Goal: Obtain resource: Download file/media

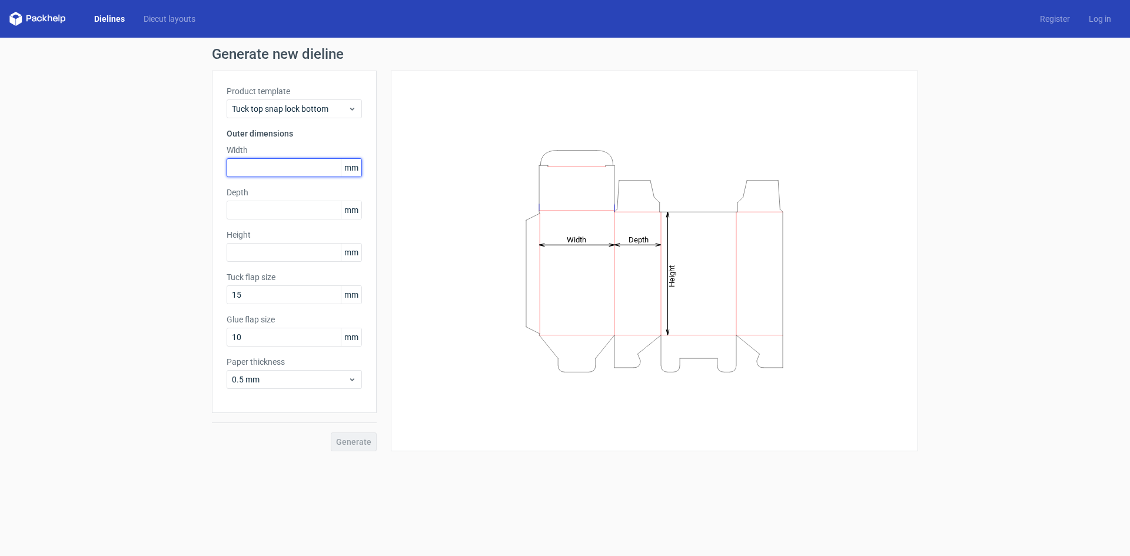
click at [292, 172] on input "text" at bounding box center [294, 167] width 135 height 19
type input "3"
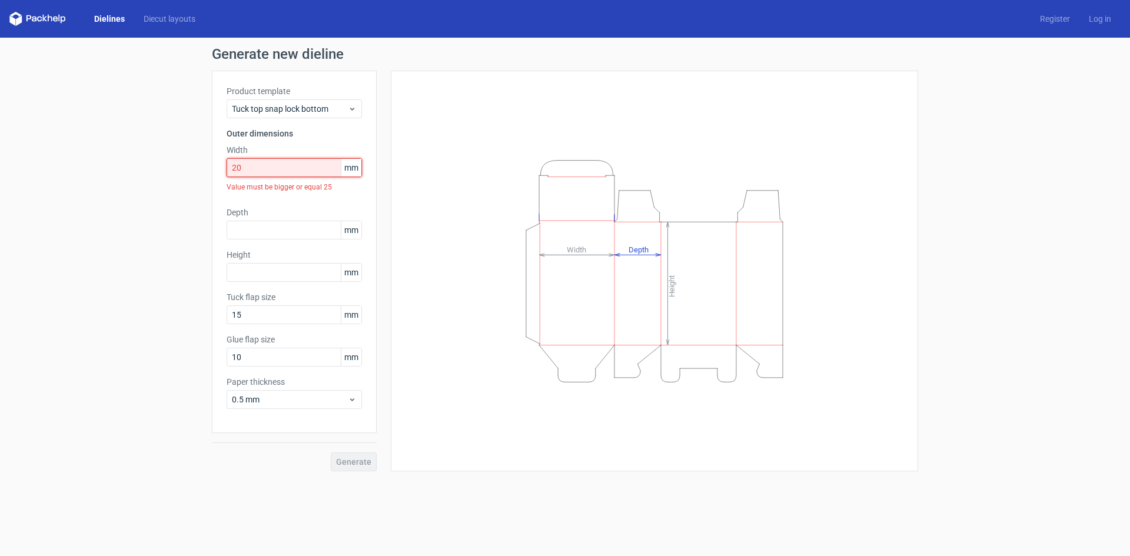
click at [292, 172] on input "20" at bounding box center [294, 167] width 135 height 19
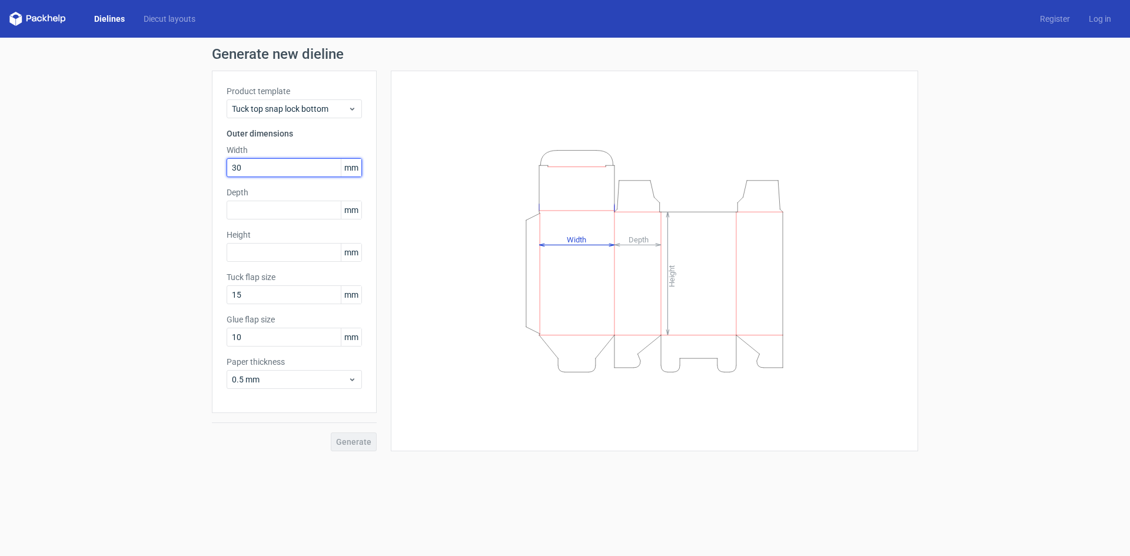
type input "30"
type input "60"
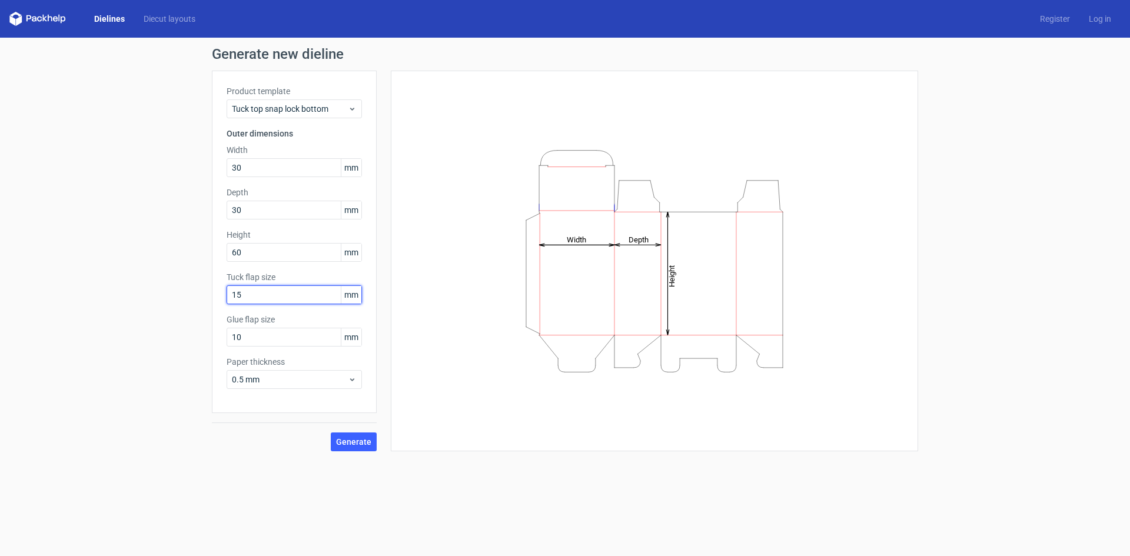
click at [265, 298] on input "15" at bounding box center [294, 294] width 135 height 19
type input "20"
click at [254, 334] on input "10" at bounding box center [294, 337] width 135 height 19
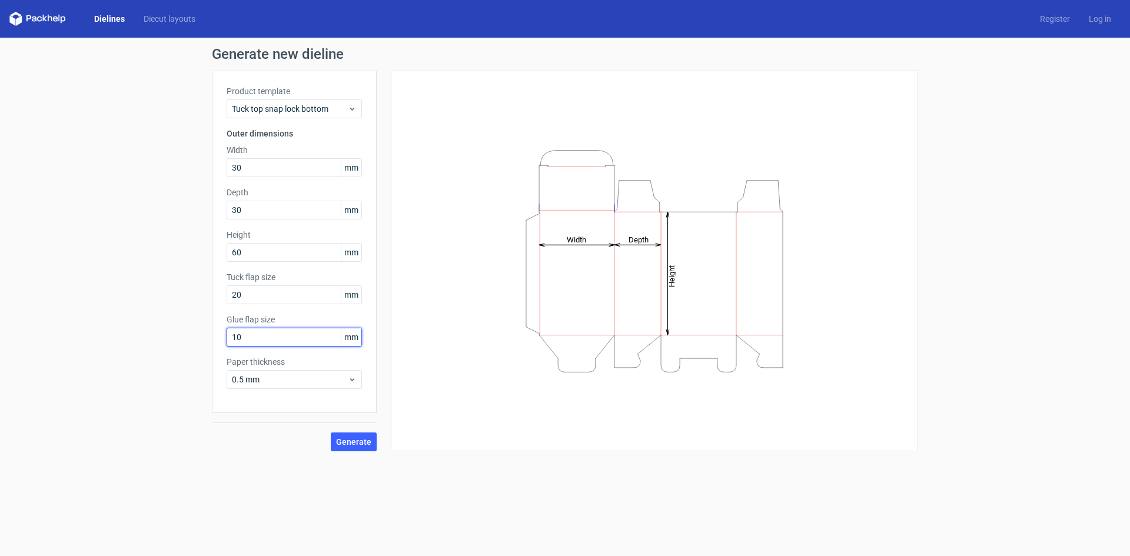
click at [254, 334] on input "10" at bounding box center [294, 337] width 135 height 19
click at [270, 374] on span "0.5 mm" at bounding box center [290, 380] width 116 height 12
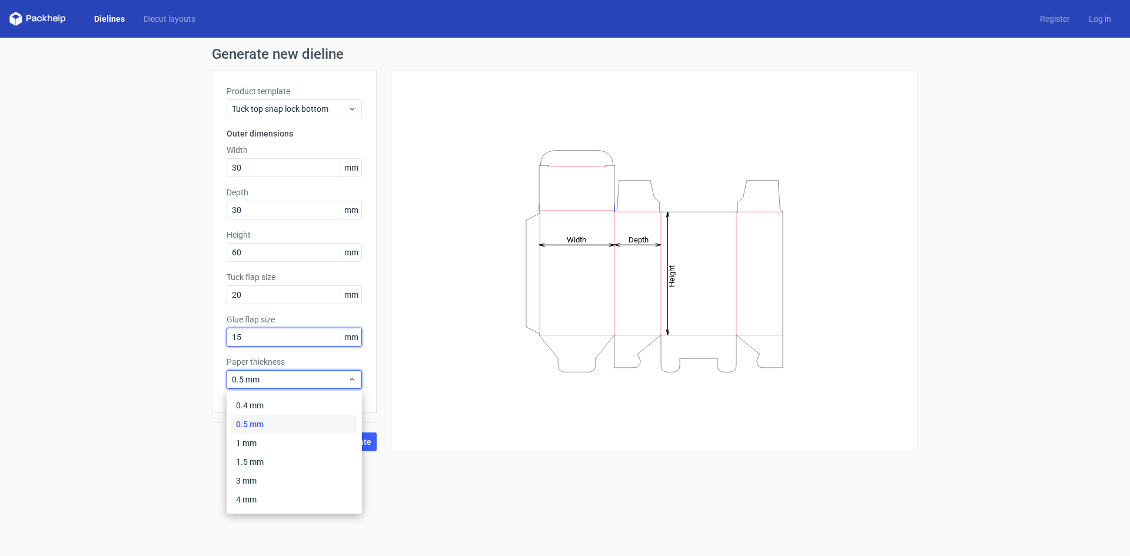
click at [257, 342] on input "15" at bounding box center [294, 337] width 135 height 19
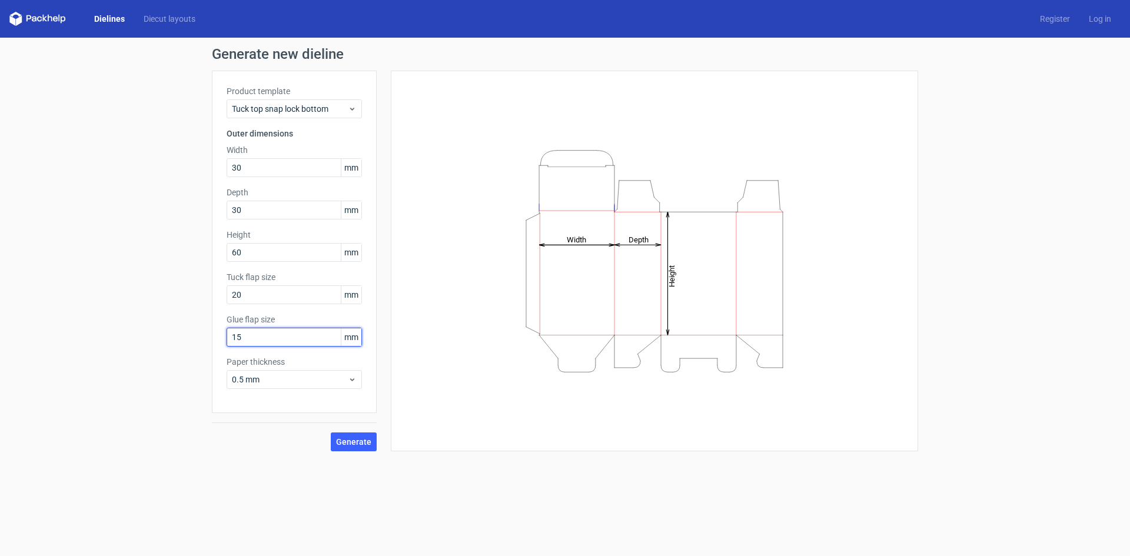
click at [257, 342] on input "15" at bounding box center [294, 337] width 135 height 19
type input "10"
click at [270, 375] on span "0.5 mm" at bounding box center [290, 380] width 116 height 12
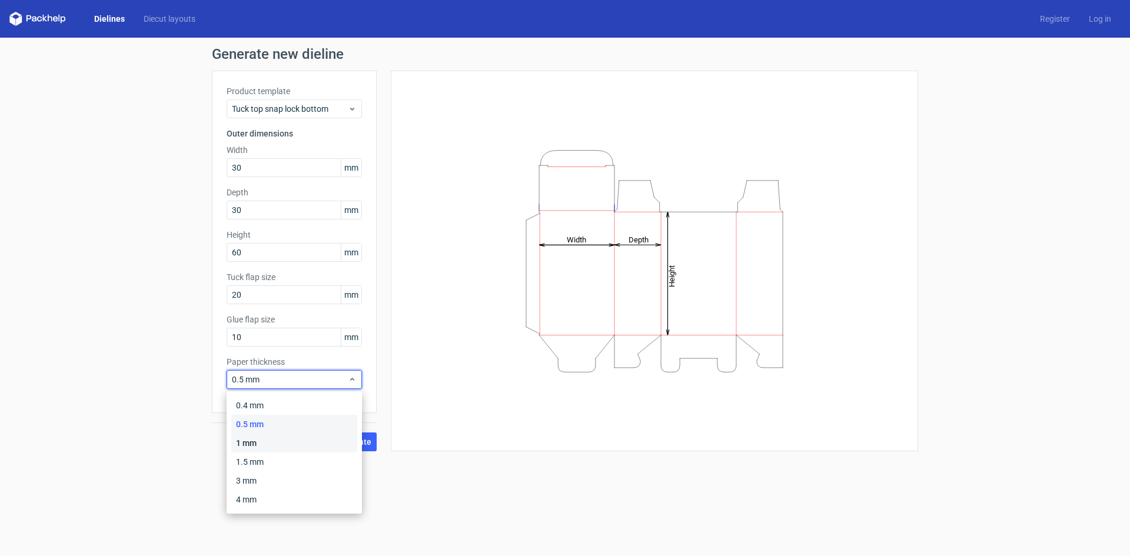
click at [260, 435] on div "1 mm" at bounding box center [294, 443] width 126 height 19
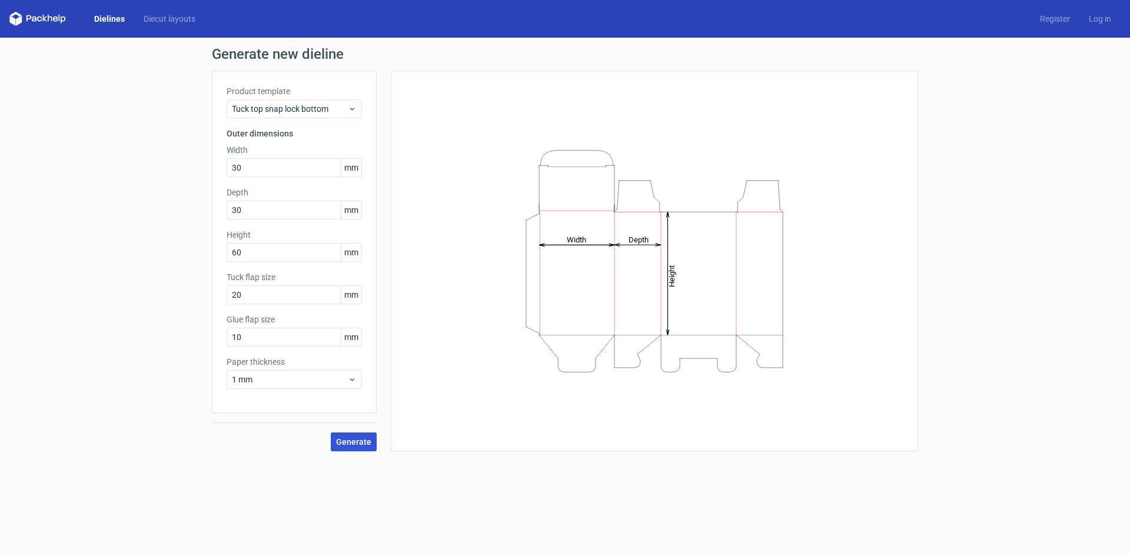
click at [351, 441] on span "Generate" at bounding box center [353, 442] width 35 height 8
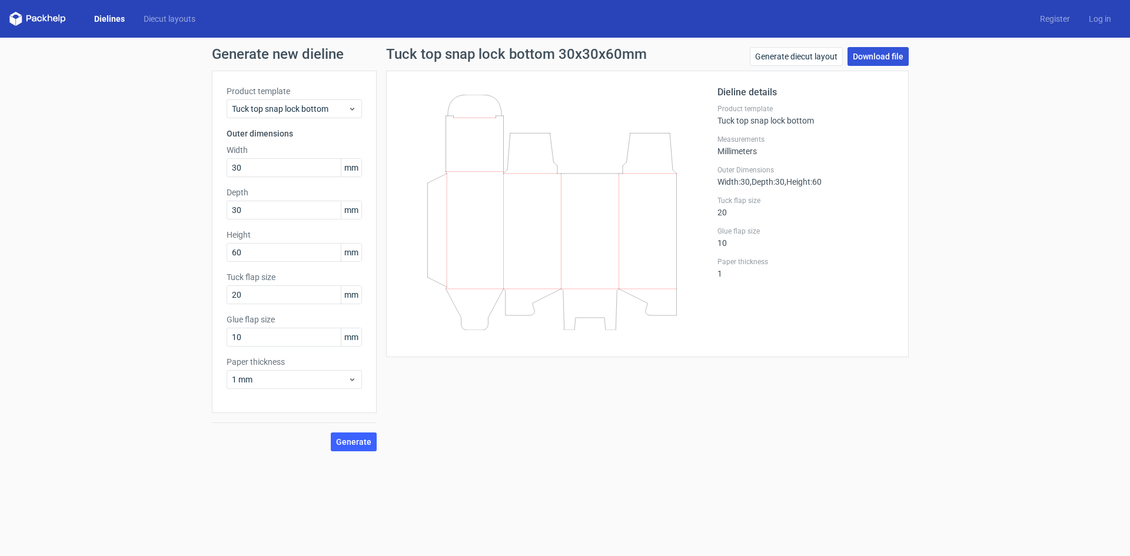
click at [879, 53] on link "Download file" at bounding box center [877, 56] width 61 height 19
